Goal: Task Accomplishment & Management: Manage account settings

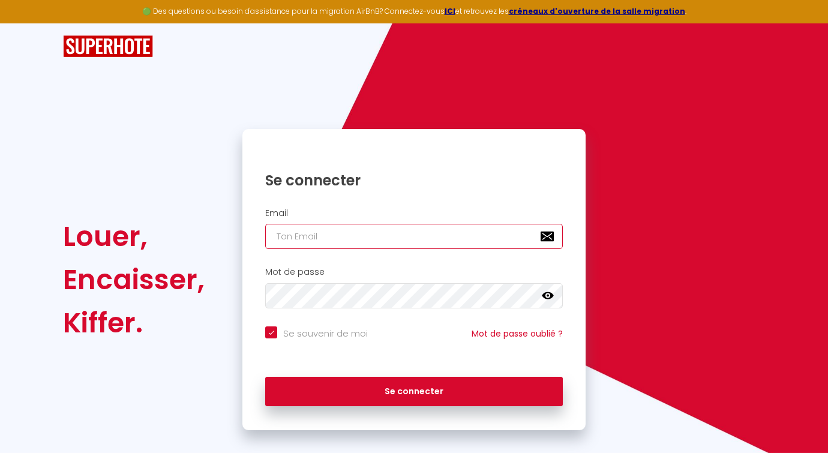
type input "[DOMAIN_NAME][EMAIL_ADDRESS][DOMAIN_NAME]"
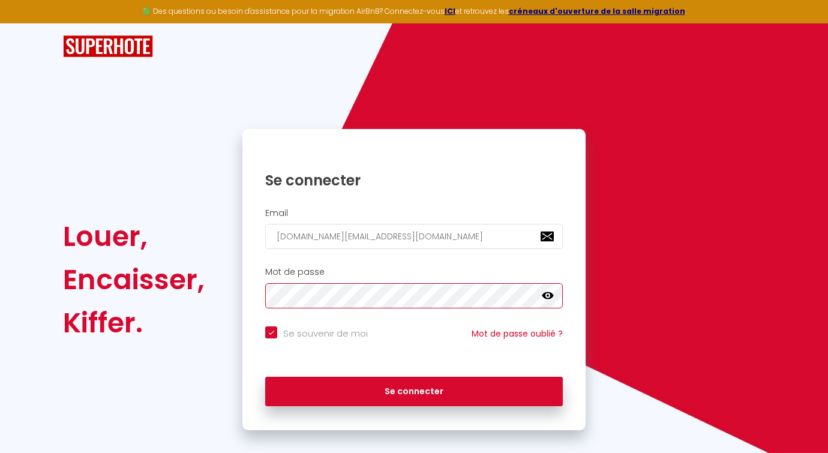
click at [414, 389] on button "Se connecter" at bounding box center [414, 392] width 298 height 30
checkbox input "true"
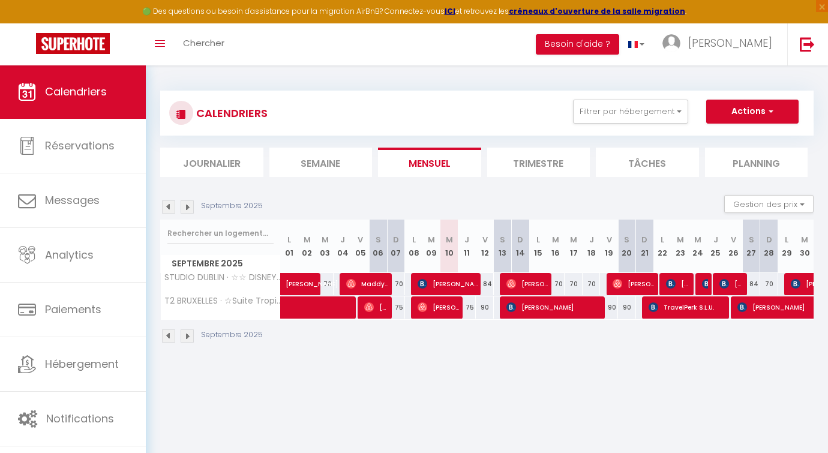
click at [515, 151] on li "Trimestre" at bounding box center [538, 162] width 103 height 29
select select
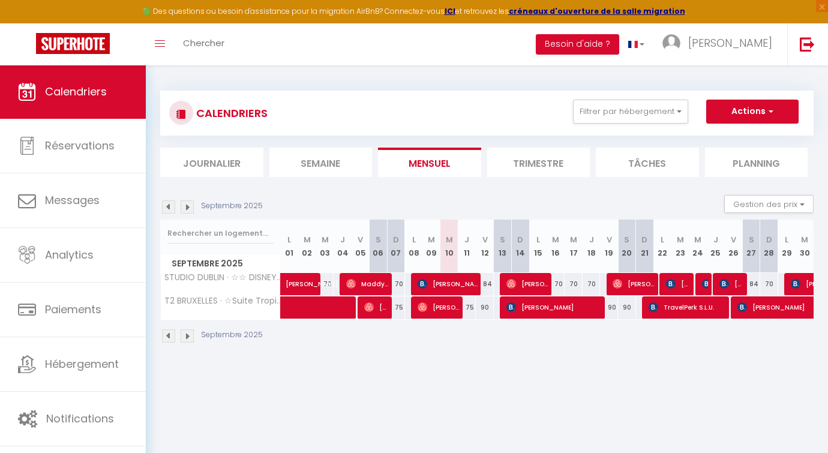
select select
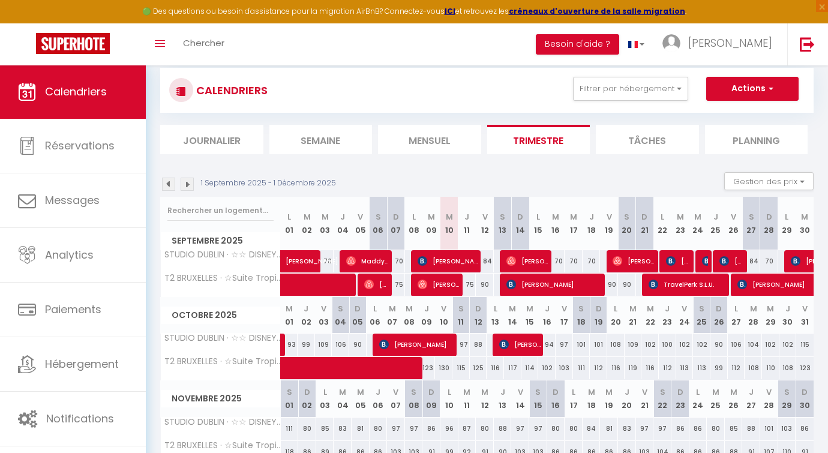
scroll to position [35, 0]
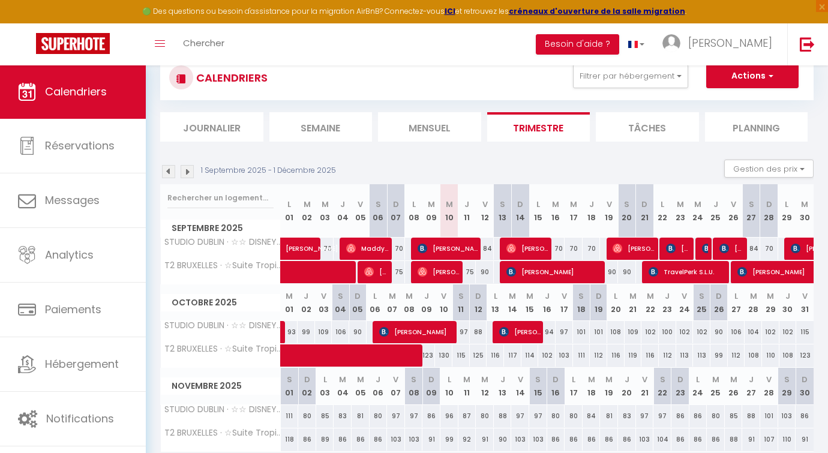
click at [443, 269] on span "[PERSON_NAME]" at bounding box center [439, 271] width 42 height 23
select select "OK"
select select "0"
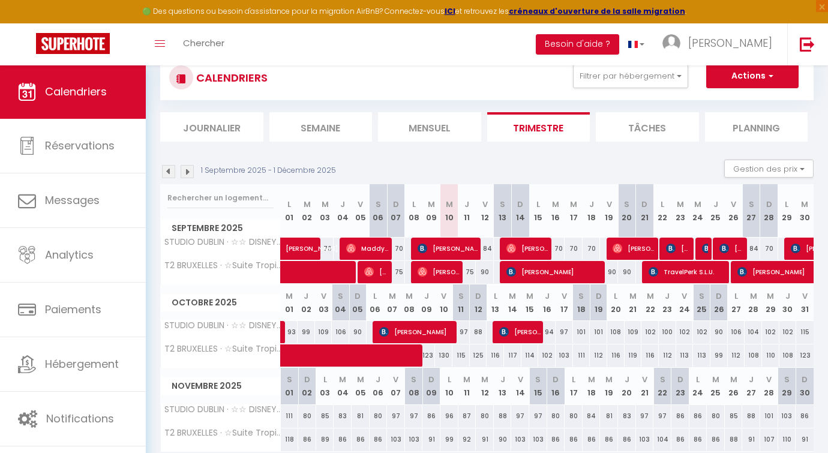
select select "1"
select select
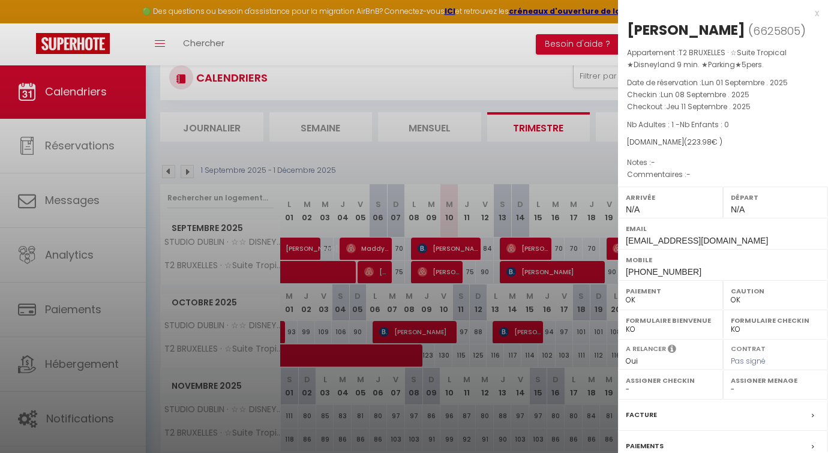
click at [810, 15] on div "x [PERSON_NAME] ( 6625805 ) Appartement : T2 BRUXELLES · ☆Suite Tropical ★Disne…" at bounding box center [723, 285] width 210 height 571
click at [458, 264] on div at bounding box center [414, 226] width 828 height 453
